Goal: Transaction & Acquisition: Purchase product/service

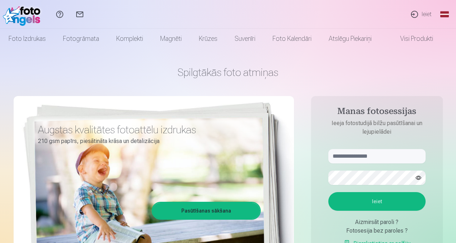
click at [423, 10] on link "Ieiet" at bounding box center [421, 14] width 33 height 29
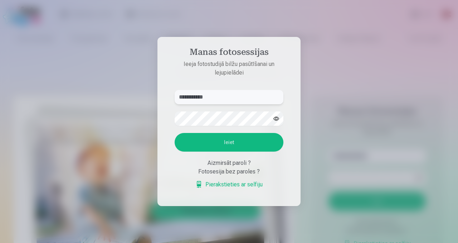
type input "**********"
click at [175, 133] on button "Ieiet" at bounding box center [229, 142] width 109 height 19
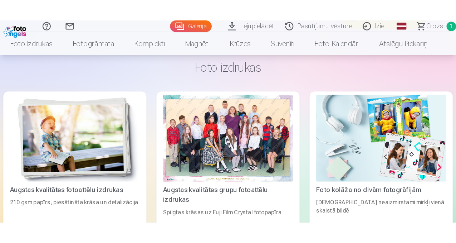
scroll to position [2136, 0]
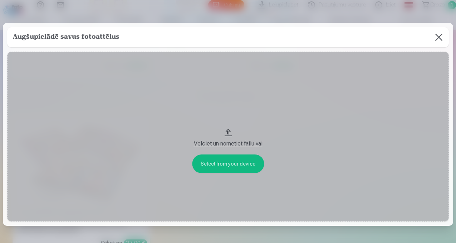
scroll to position [2144, 0]
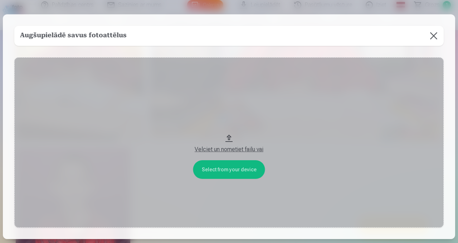
click at [435, 37] on button at bounding box center [434, 36] width 20 height 20
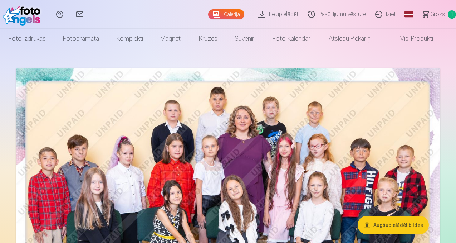
scroll to position [0, 0]
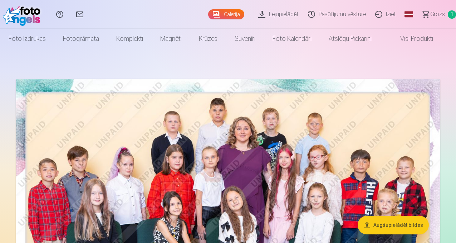
click at [296, 108] on img at bounding box center [228, 221] width 425 height 284
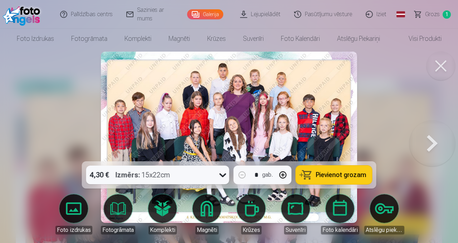
click at [218, 176] on icon at bounding box center [222, 174] width 11 height 11
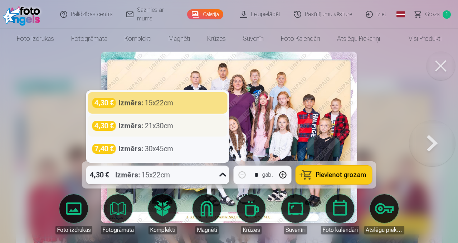
click at [203, 126] on div "4,30 € Izmērs : 21x30cm" at bounding box center [157, 126] width 131 height 10
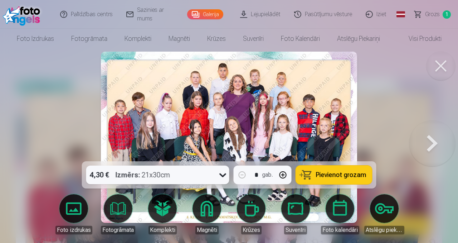
click at [354, 175] on span "Pievienot grozam" at bounding box center [341, 174] width 50 height 6
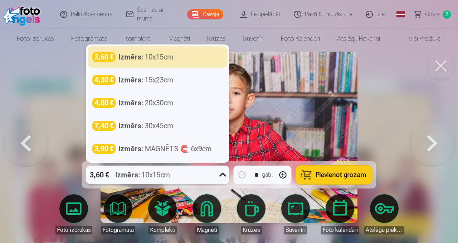
click at [221, 174] on icon at bounding box center [222, 174] width 11 height 11
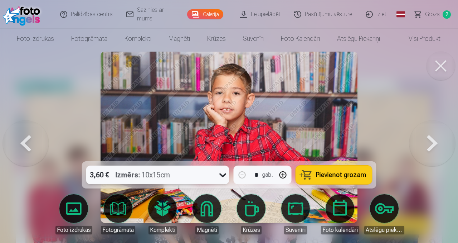
click at [221, 174] on icon at bounding box center [222, 175] width 7 height 4
click at [332, 177] on span "Pievienot grozam" at bounding box center [341, 174] width 50 height 6
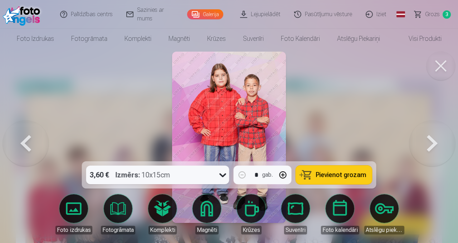
click at [346, 171] on span "Pievienot grozam" at bounding box center [341, 174] width 50 height 6
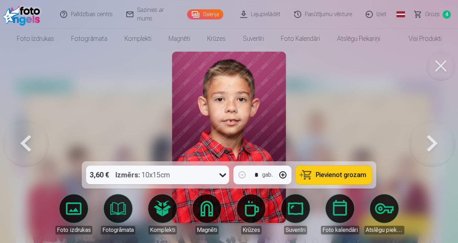
click at [342, 172] on span "Pievienot grozam" at bounding box center [341, 174] width 50 height 6
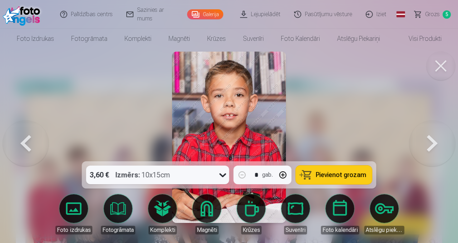
click at [341, 174] on span "Pievienot grozam" at bounding box center [341, 174] width 50 height 6
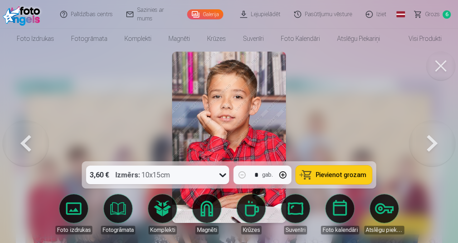
click at [353, 171] on span "Pievienot grozam" at bounding box center [341, 174] width 50 height 6
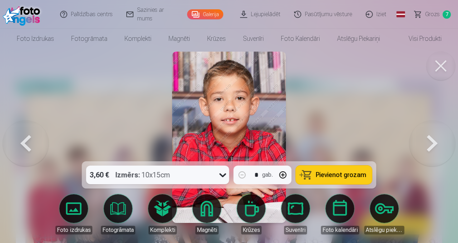
click at [345, 171] on span "Pievienot grozam" at bounding box center [341, 174] width 50 height 6
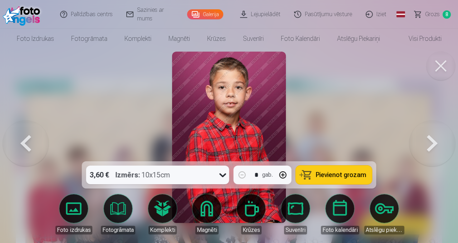
click at [349, 175] on span "Pievienot grozam" at bounding box center [341, 174] width 50 height 6
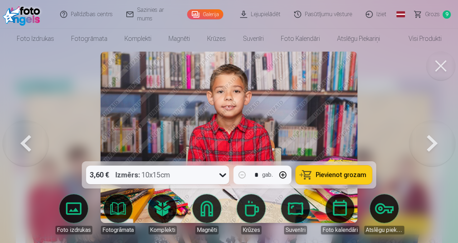
click at [312, 169] on button "Pievienot grozam" at bounding box center [334, 174] width 76 height 19
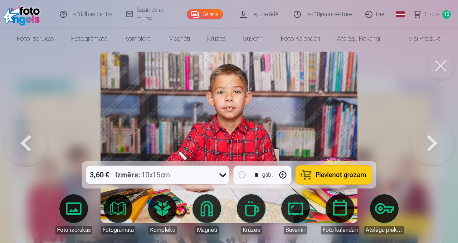
click at [364, 175] on span "Pievienot grozam" at bounding box center [341, 174] width 50 height 6
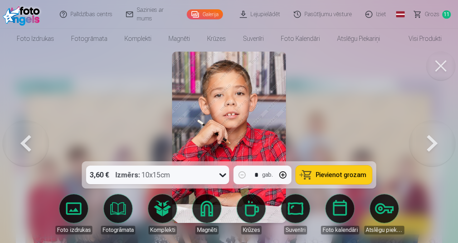
click at [344, 169] on button "Pievienot grozam" at bounding box center [334, 174] width 76 height 19
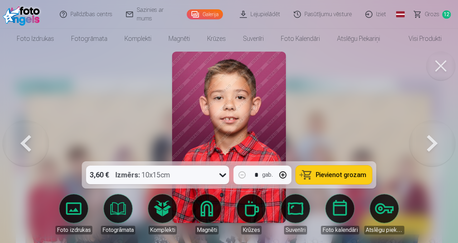
click at [335, 175] on span "Pievienot grozam" at bounding box center [341, 174] width 50 height 6
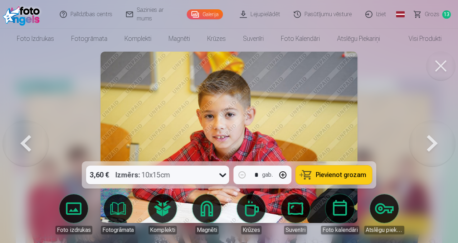
click at [330, 176] on span "Pievienot grozam" at bounding box center [341, 174] width 50 height 6
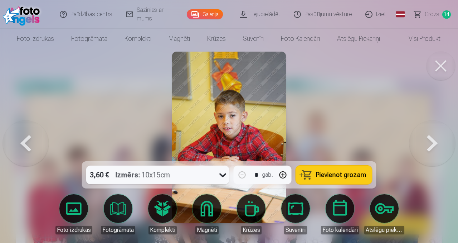
click at [342, 171] on span "Pievienot grozam" at bounding box center [341, 174] width 50 height 6
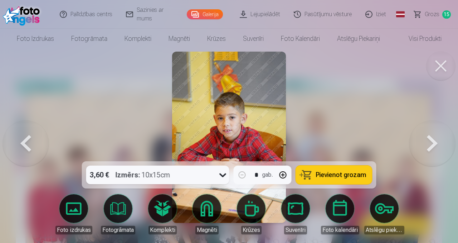
click at [336, 173] on span "Pievienot grozam" at bounding box center [341, 174] width 50 height 6
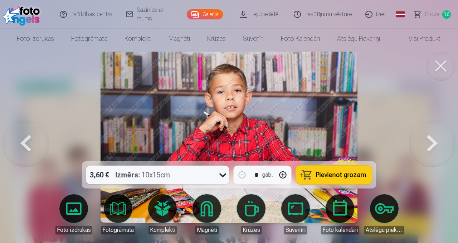
click at [334, 175] on span "Pievienot grozam" at bounding box center [341, 174] width 50 height 6
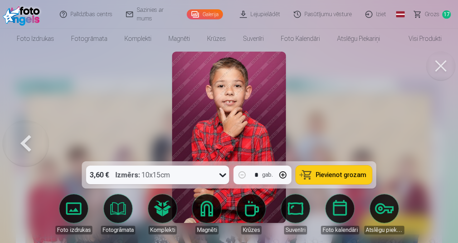
click at [342, 171] on span "Pievienot grozam" at bounding box center [341, 174] width 50 height 6
click at [444, 13] on span "18" at bounding box center [446, 14] width 9 height 8
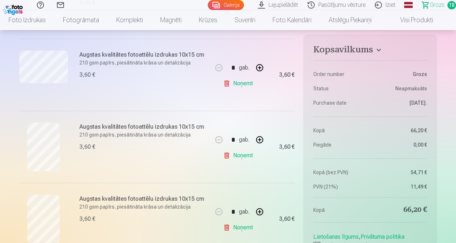
scroll to position [1068, 0]
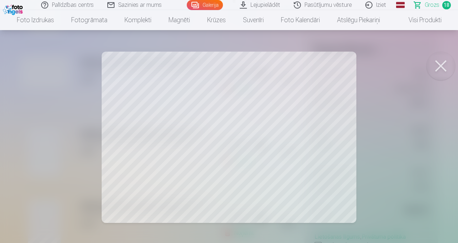
click at [440, 64] on button at bounding box center [441, 66] width 29 height 29
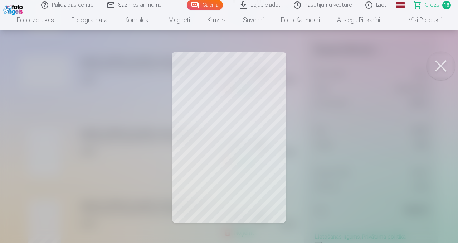
click at [446, 64] on button at bounding box center [441, 66] width 29 height 29
click at [450, 67] on button at bounding box center [441, 66] width 29 height 29
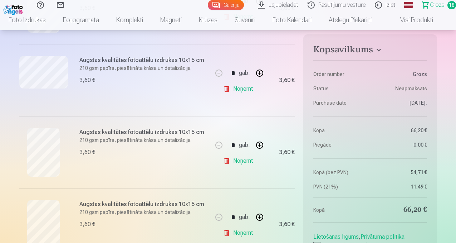
click at [248, 161] on link "Noņemt" at bounding box center [239, 161] width 33 height 14
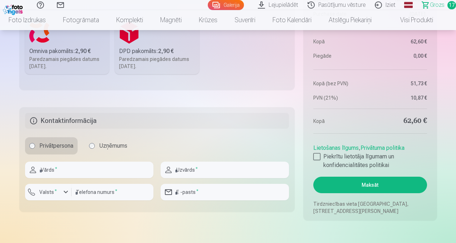
scroll to position [1437, 0]
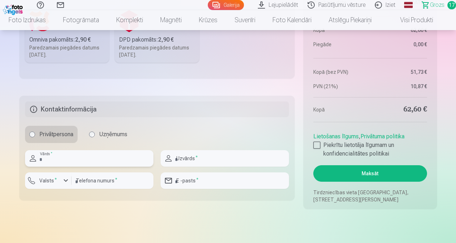
click at [107, 151] on input "text" at bounding box center [89, 158] width 129 height 16
type input "*****"
type input "********"
type input "**********"
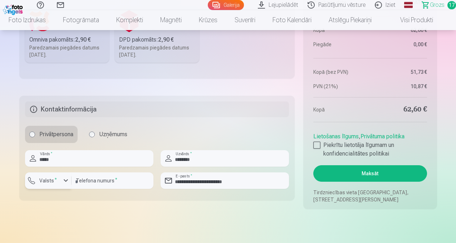
click at [62, 184] on div "button" at bounding box center [66, 180] width 9 height 9
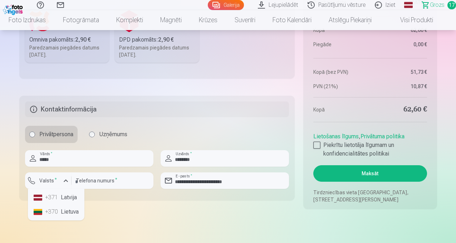
click at [65, 197] on li "+371 Latvija" at bounding box center [56, 197] width 51 height 14
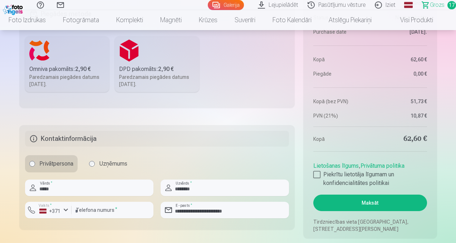
scroll to position [1407, 0]
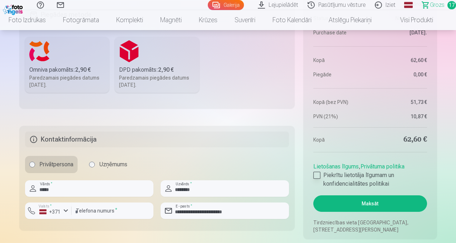
click at [316, 176] on div at bounding box center [317, 174] width 7 height 7
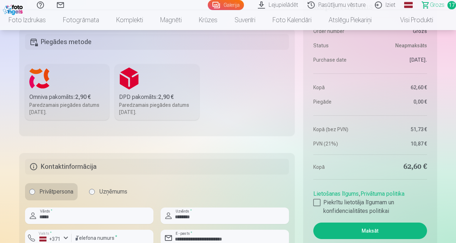
scroll to position [1423, 0]
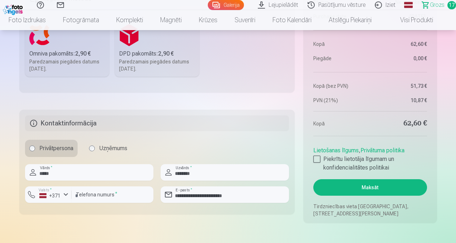
click at [352, 191] on button "Maksāt" at bounding box center [370, 187] width 113 height 16
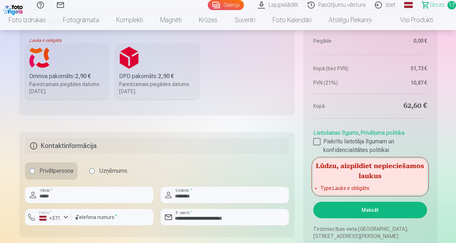
scroll to position [1398, 0]
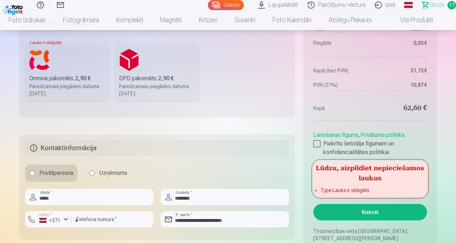
click at [79, 75] on b "2,90 €" at bounding box center [83, 78] width 16 height 7
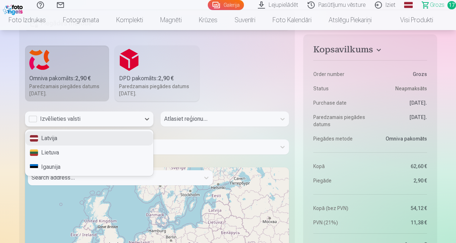
click at [130, 121] on div "Izvēlieties valsti" at bounding box center [83, 119] width 108 height 9
click at [118, 137] on div "Latvija" at bounding box center [89, 138] width 128 height 14
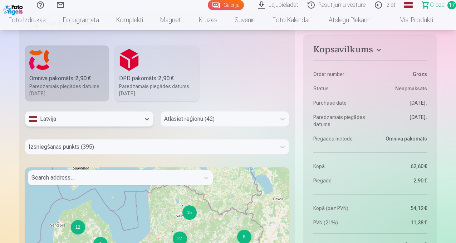
click at [197, 120] on div at bounding box center [218, 119] width 108 height 10
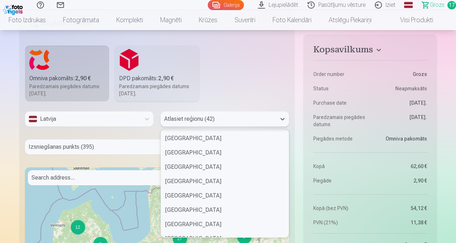
scroll to position [497, 0]
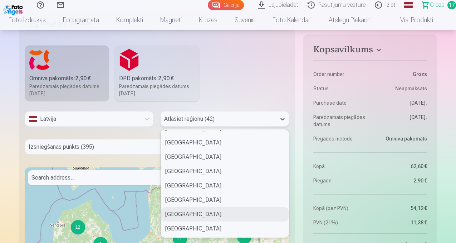
click at [209, 211] on div "Augšdaugavas novads" at bounding box center [225, 214] width 128 height 14
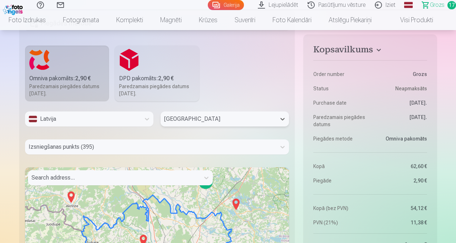
click at [176, 147] on div "Izsniegšanas punkts (395)" at bounding box center [157, 146] width 265 height 15
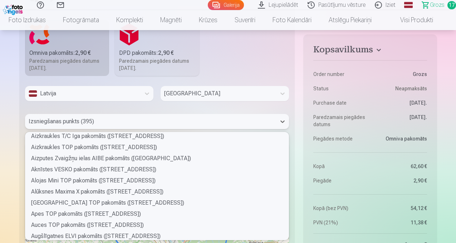
scroll to position [0, 0]
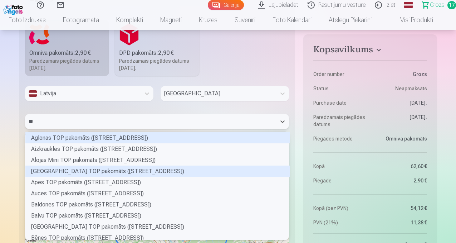
type input "***"
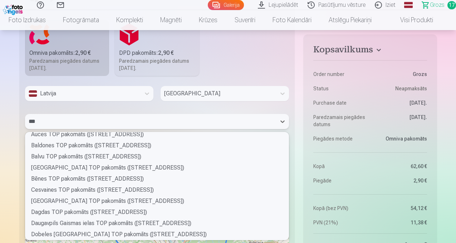
scroll to position [64, 0]
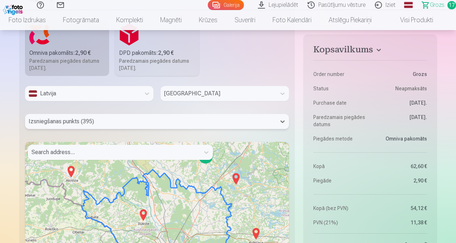
click at [154, 123] on div at bounding box center [151, 121] width 245 height 10
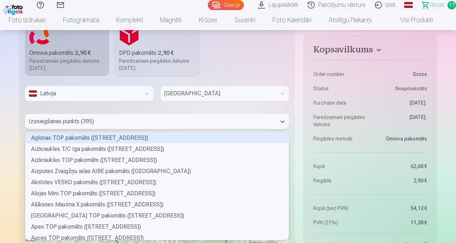
scroll to position [106, 262]
type input "*"
type input "**"
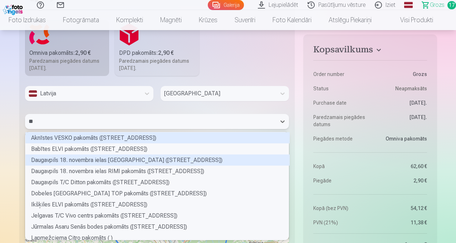
click at [153, 158] on div "Daugavpils 18. novembra ielas Lats pakomāts (18. novembra iela 398A)" at bounding box center [157, 159] width 265 height 11
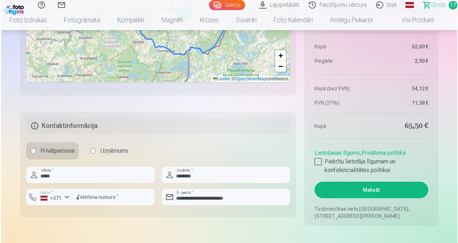
scroll to position [1668, 0]
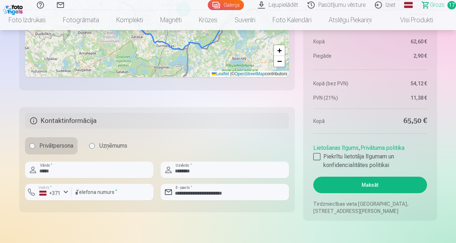
click at [362, 177] on button "Maksāt" at bounding box center [370, 184] width 113 height 16
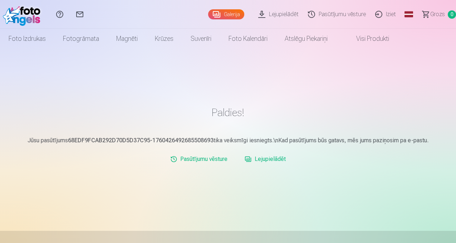
click at [267, 159] on link "Lejupielādēt" at bounding box center [265, 159] width 47 height 14
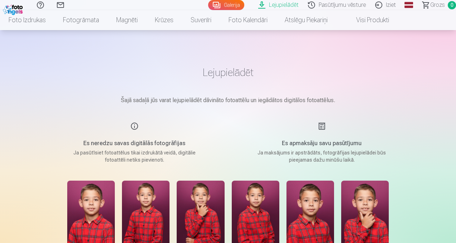
scroll to position [35, 0]
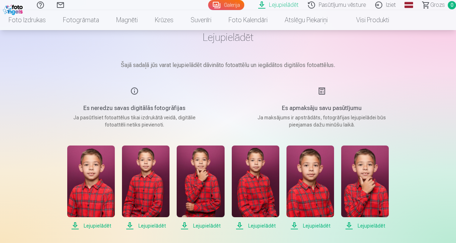
click at [325, 107] on h5 "Es apmaksāju savu pasūtījumu" at bounding box center [322, 108] width 136 height 9
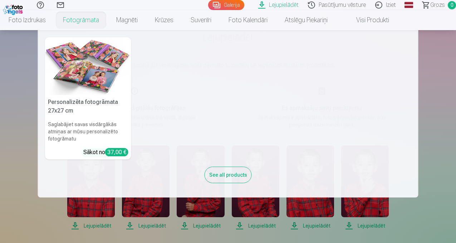
click at [23, 182] on nav "Personalizēta fotogrāmata 27x27 cm Saglabājiet savas visdārgākās atmiņas ar mūs…" at bounding box center [228, 113] width 456 height 167
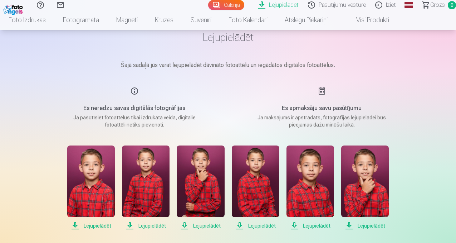
click at [260, 5] on link "Lejupielādēt" at bounding box center [280, 5] width 50 height 10
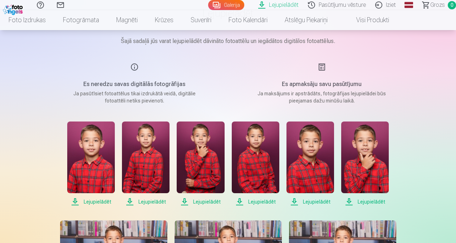
scroll to position [122, 0]
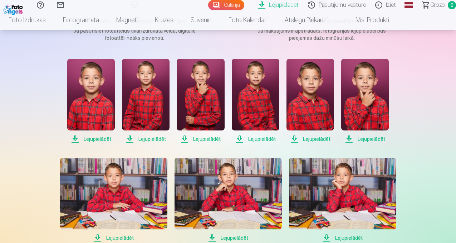
click at [102, 139] on span "Lejupielādēt" at bounding box center [91, 139] width 48 height 9
click at [150, 139] on span "Lejupielādēt" at bounding box center [146, 139] width 48 height 9
click at [196, 141] on span "Lejupielādēt" at bounding box center [201, 139] width 48 height 9
click at [250, 141] on span "Lejupielādēt" at bounding box center [256, 139] width 48 height 9
click at [306, 138] on span "Lejupielādēt" at bounding box center [311, 139] width 48 height 9
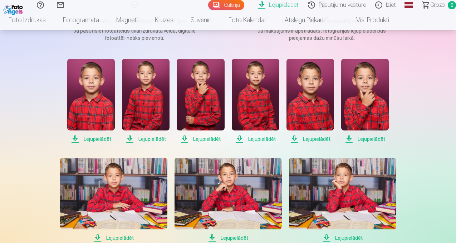
click at [360, 139] on span "Lejupielādēt" at bounding box center [366, 139] width 48 height 9
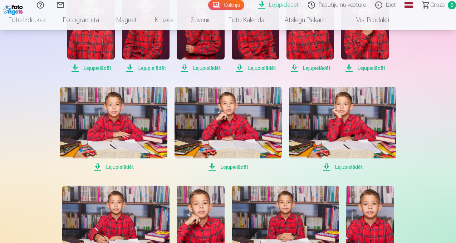
scroll to position [203, 0]
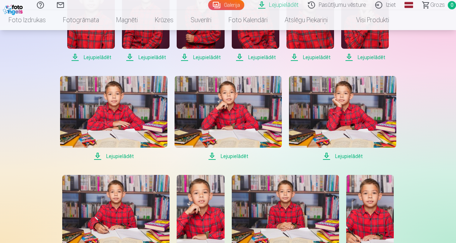
click at [128, 154] on span "Lejupielādēt" at bounding box center [113, 156] width 107 height 9
click at [236, 156] on span "Lejupielādēt" at bounding box center [228, 156] width 107 height 9
click at [348, 157] on span "Lejupielādēt" at bounding box center [342, 156] width 107 height 9
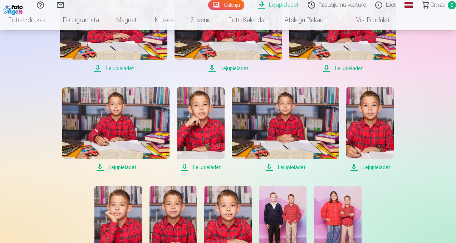
scroll to position [329, 0]
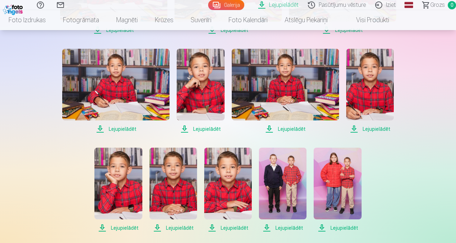
click at [134, 128] on span "Lejupielādēt" at bounding box center [115, 129] width 107 height 9
click at [212, 129] on span "Lejupielādēt" at bounding box center [201, 129] width 48 height 9
click at [412, 170] on div "Lejupielādēt Šajā sadaļā jūs varat lejupielādēt dāvināto fotoattēlu un iegādāto…" at bounding box center [229, 116] width 430 height 891
click at [389, 161] on div "Lejupielādēt Lejupielādēt Lejupielādēt Lejupielādēt Lejupielādēt Lejupielādēt L…" at bounding box center [228, 91] width 358 height 480
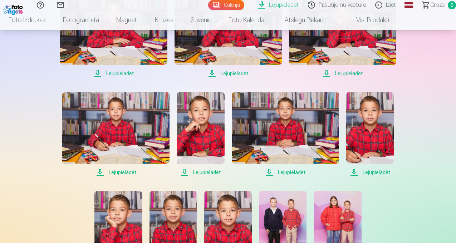
scroll to position [277, 0]
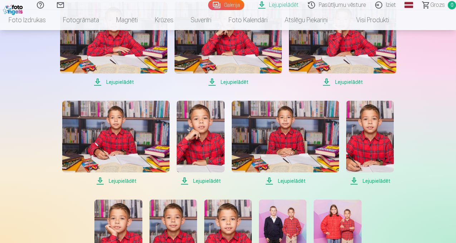
click at [293, 180] on span "Lejupielādēt" at bounding box center [285, 180] width 107 height 9
click at [386, 182] on span "Lejupielādēt" at bounding box center [371, 180] width 48 height 9
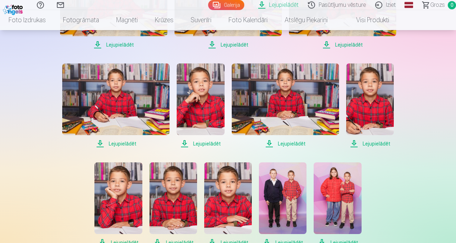
scroll to position [377, 0]
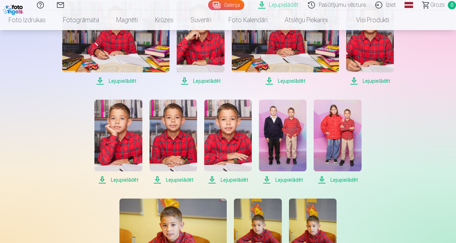
click at [127, 180] on span "Lejupielādēt" at bounding box center [119, 179] width 48 height 9
click at [184, 180] on span "Lejupielādēt" at bounding box center [174, 179] width 48 height 9
click at [234, 180] on span "Lejupielādēt" at bounding box center [228, 179] width 48 height 9
click at [294, 181] on span "Lejupielādēt" at bounding box center [283, 179] width 48 height 9
click at [338, 178] on span "Lejupielādēt" at bounding box center [338, 179] width 48 height 9
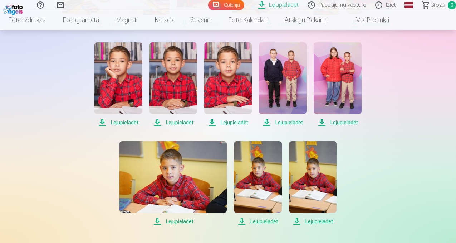
scroll to position [435, 0]
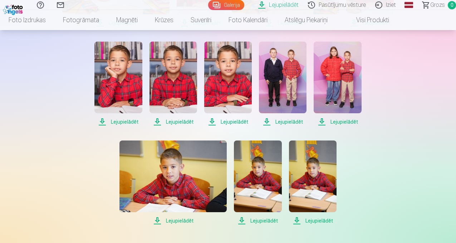
click at [171, 218] on span "Lejupielādēt" at bounding box center [173, 220] width 107 height 9
click at [262, 221] on span "Lejupielādēt" at bounding box center [258, 220] width 48 height 9
click at [312, 219] on span "Lejupielādēt" at bounding box center [313, 220] width 48 height 9
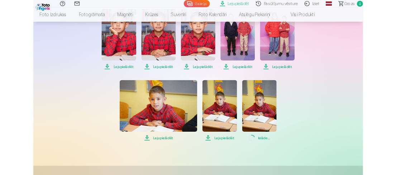
scroll to position [458, 0]
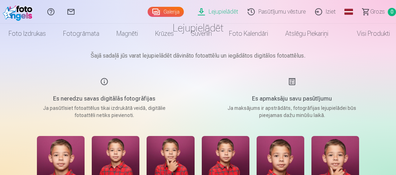
scroll to position [0, 0]
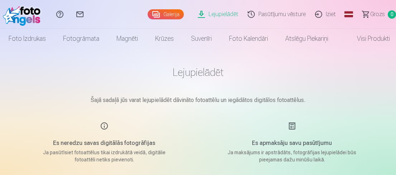
click at [172, 14] on link "Galerija" at bounding box center [165, 14] width 36 height 10
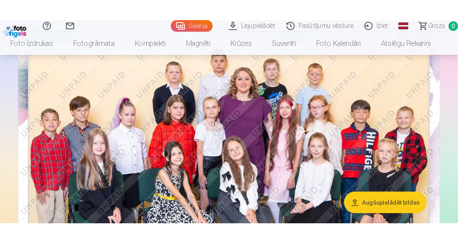
scroll to position [79, 0]
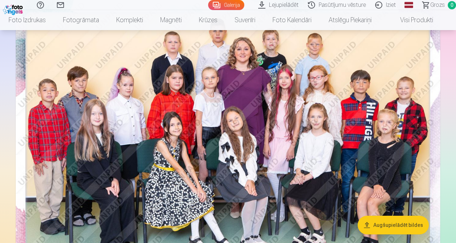
click at [245, 125] on img at bounding box center [228, 141] width 425 height 284
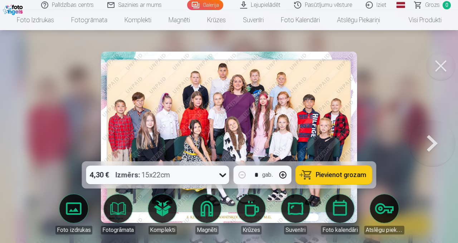
click at [241, 114] on img at bounding box center [229, 137] width 256 height 171
click at [418, 21] on link "Visi produkti" at bounding box center [420, 20] width 62 height 20
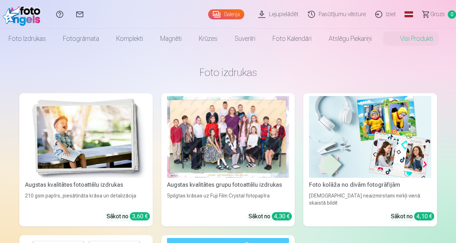
click at [421, 12] on link "Grozs 0" at bounding box center [436, 14] width 40 height 29
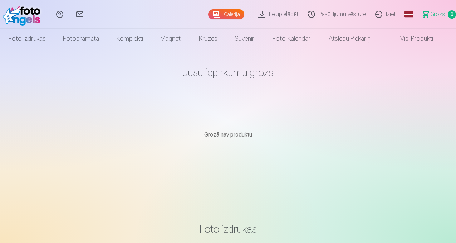
click at [335, 15] on link "Pasūtījumu vēsture" at bounding box center [338, 14] width 67 height 29
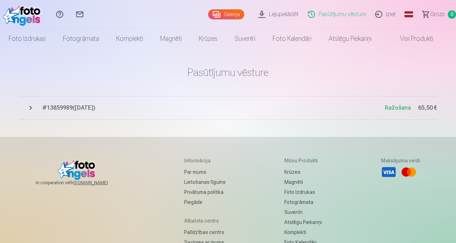
click at [84, 103] on button "# 13859989 ( 14.10.2025 ) Ražošana 65,50 €" at bounding box center [228, 108] width 418 height 24
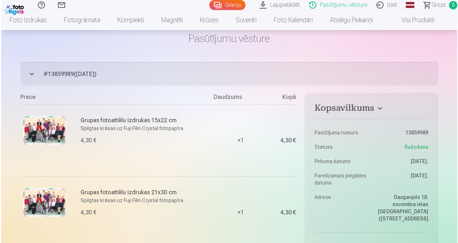
scroll to position [8, 0]
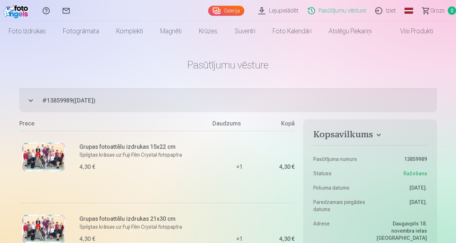
click at [41, 148] on img at bounding box center [43, 156] width 43 height 29
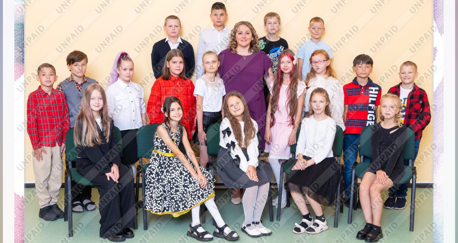
scroll to position [43, 0]
